Goal: Task Accomplishment & Management: Use online tool/utility

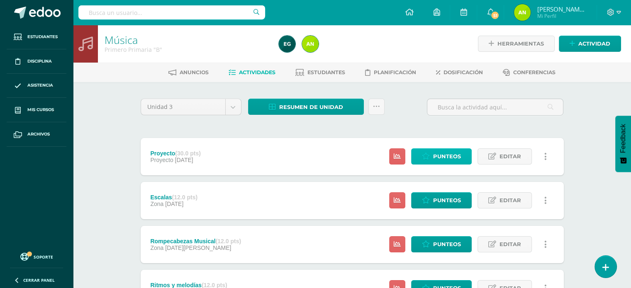
click at [451, 155] on span "Punteos" at bounding box center [447, 156] width 28 height 15
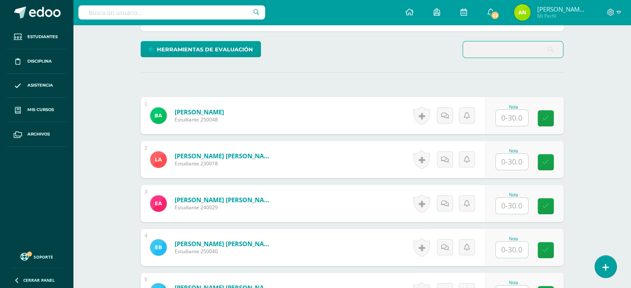
scroll to position [207, 0]
click at [509, 119] on input "text" at bounding box center [512, 117] width 32 height 16
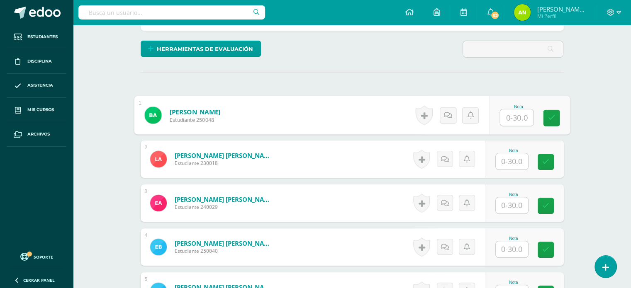
type input "3"
type input "25"
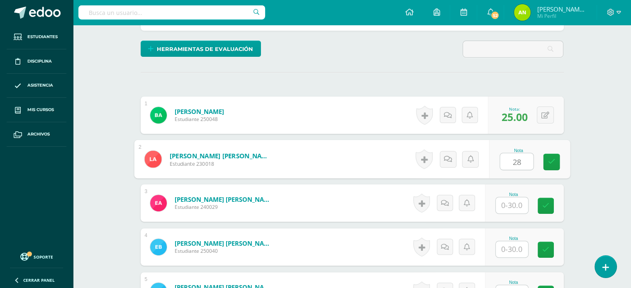
type input "28"
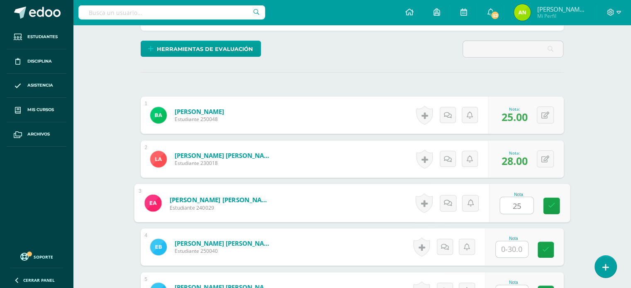
type input "25"
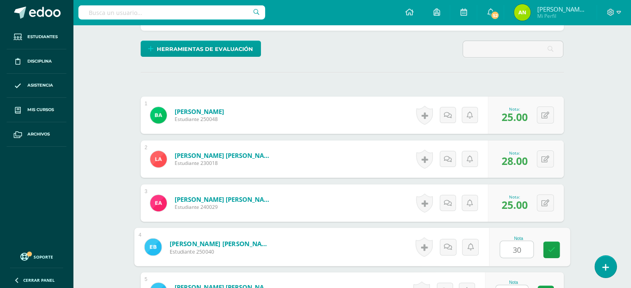
type input "30"
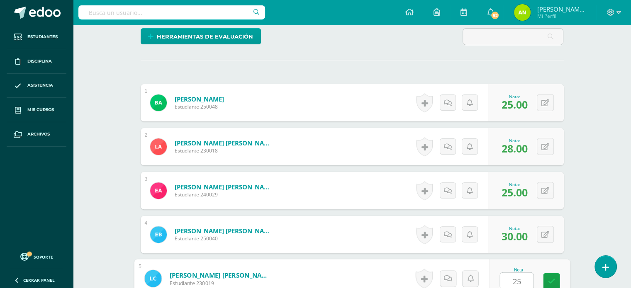
type input "25"
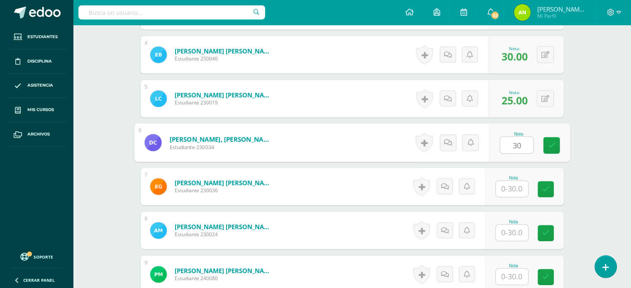
type input "30"
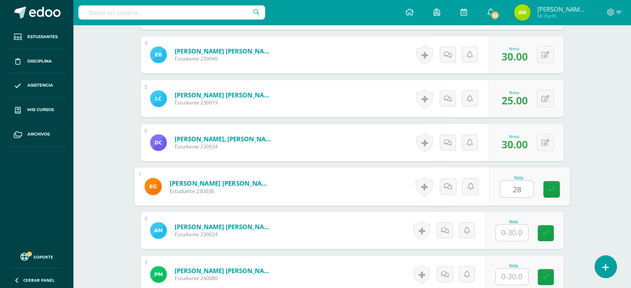
type input "28"
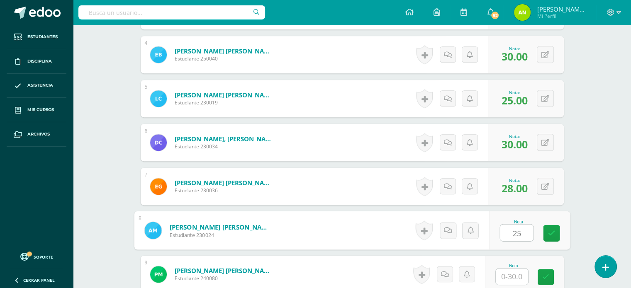
type input "25"
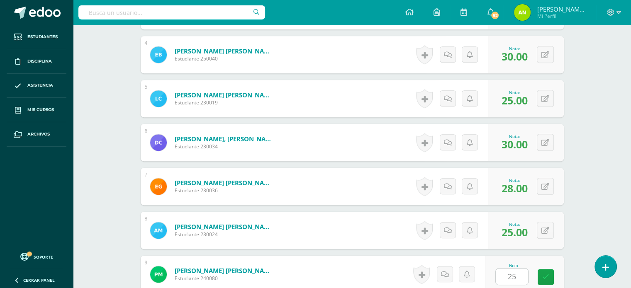
scroll to position [576, 0]
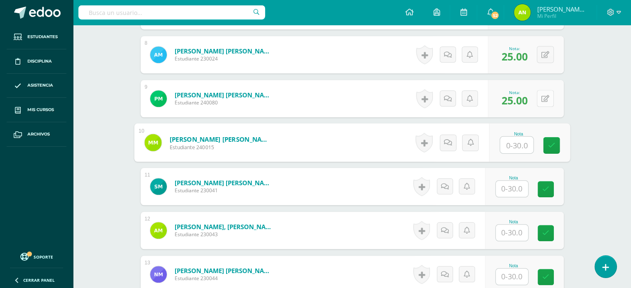
click at [549, 97] on button at bounding box center [545, 98] width 17 height 17
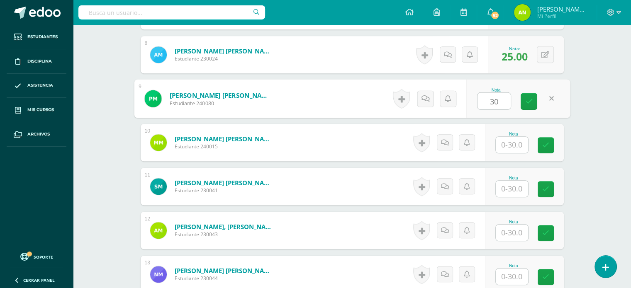
type input "30"
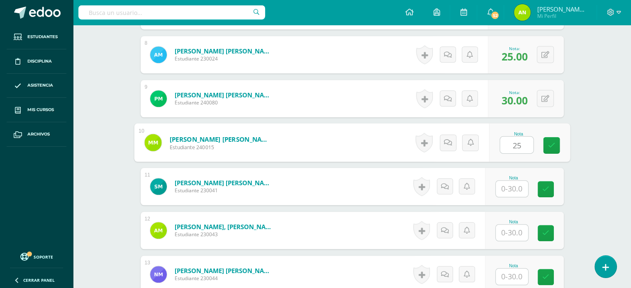
type input "25"
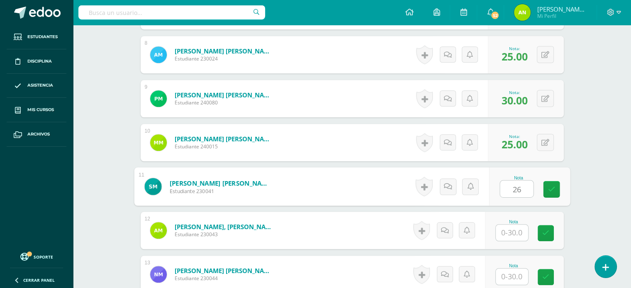
type input "26"
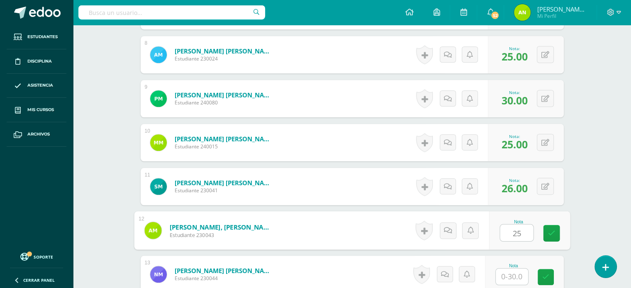
type input "25"
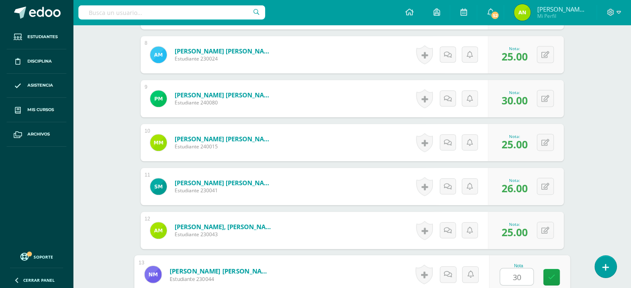
type input "30"
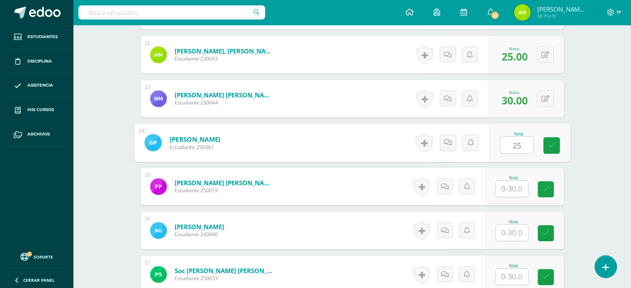
type input "25"
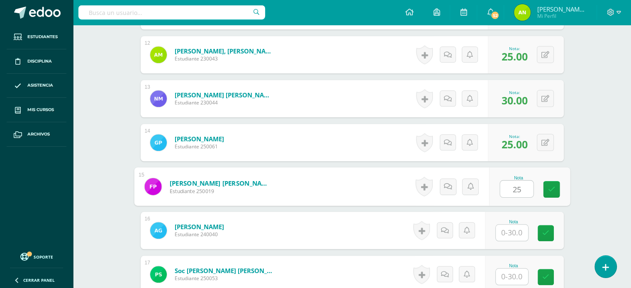
type input "25"
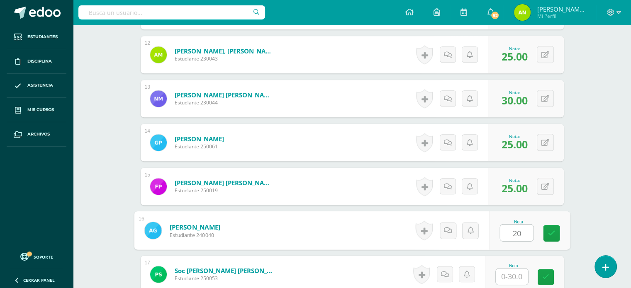
type input "20"
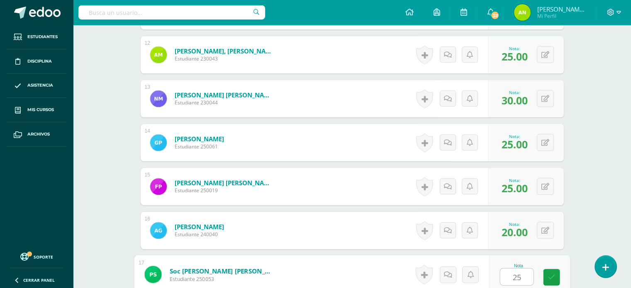
type input "25"
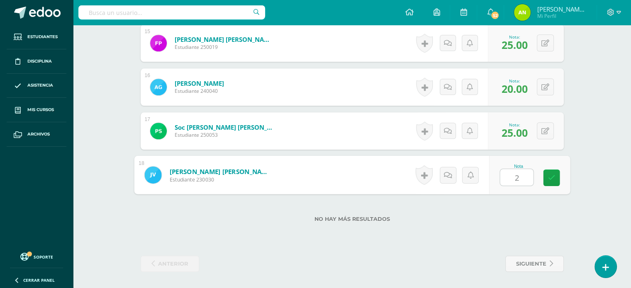
type input "25"
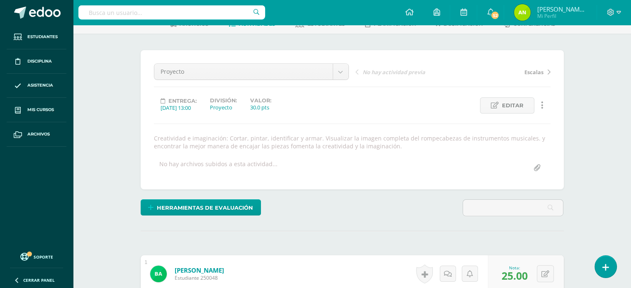
scroll to position [0, 0]
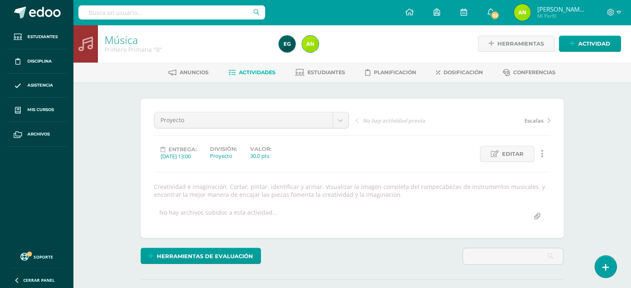
click at [540, 122] on span "Escalas" at bounding box center [533, 120] width 19 height 7
